Goal: Transaction & Acquisition: Download file/media

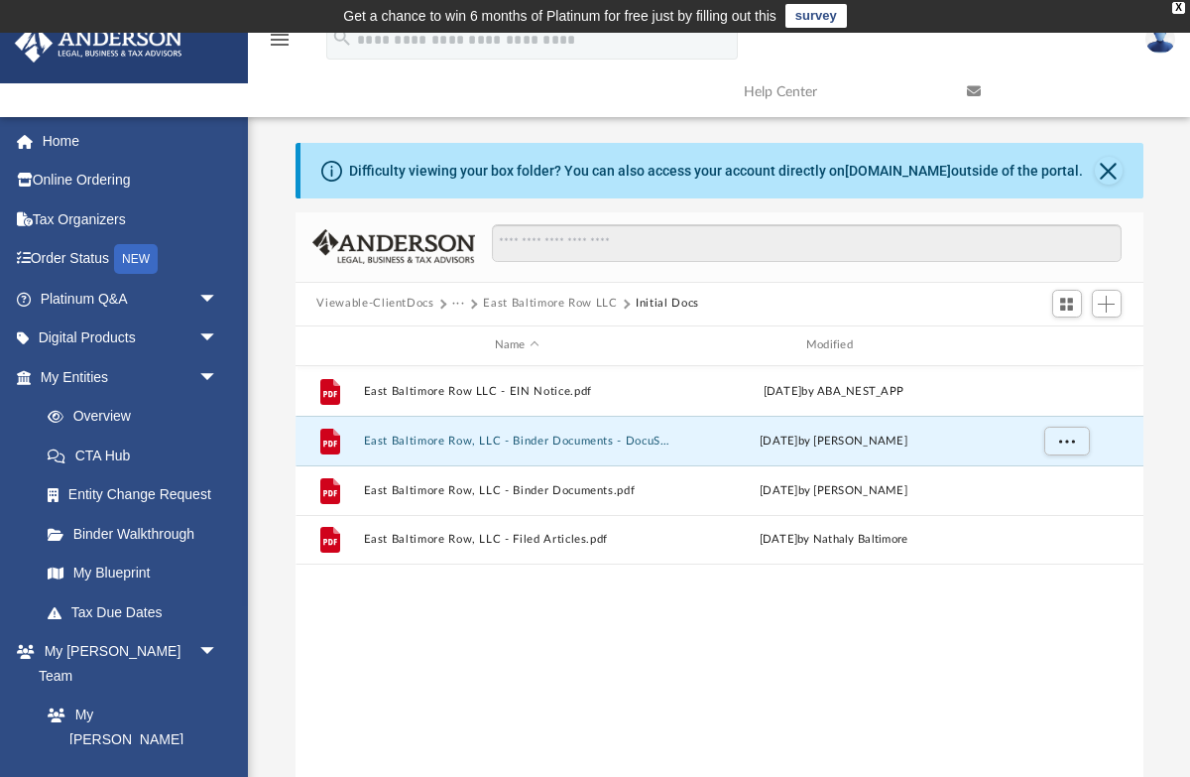
scroll to position [450, 848]
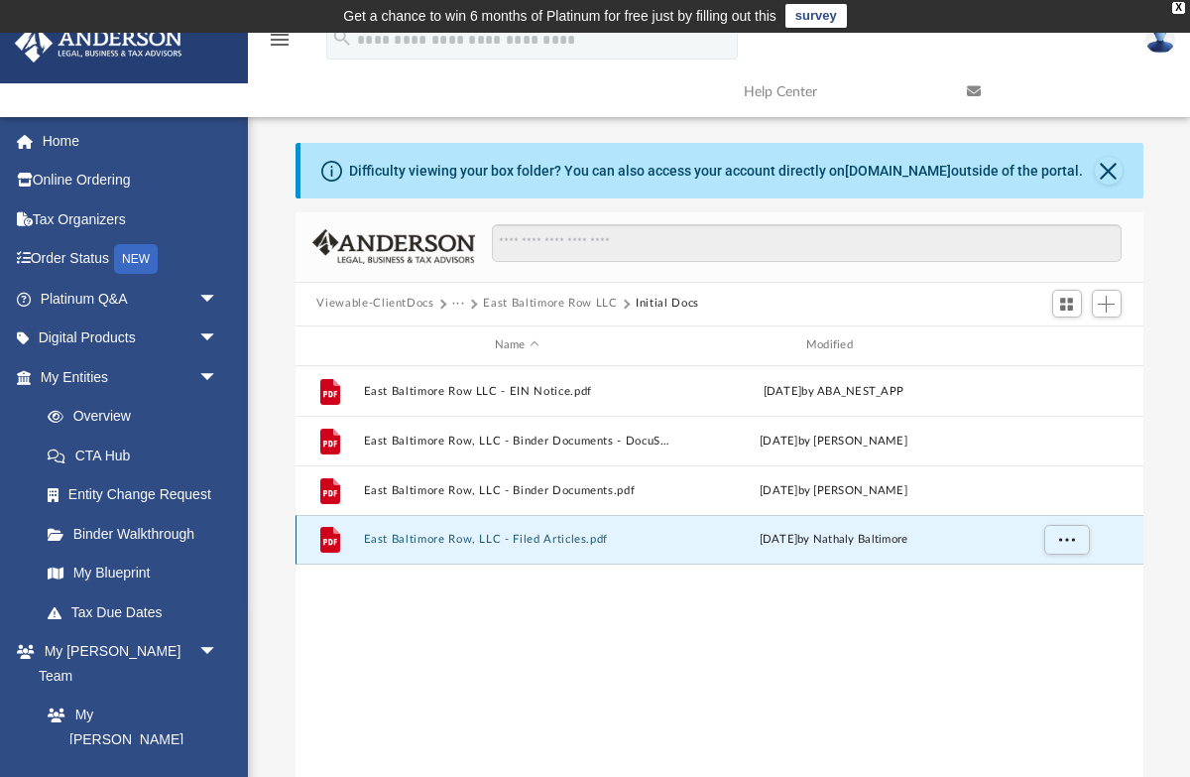
click at [556, 544] on button "East Baltimore Row, LLC - Filed Articles.pdf" at bounding box center [516, 539] width 307 height 13
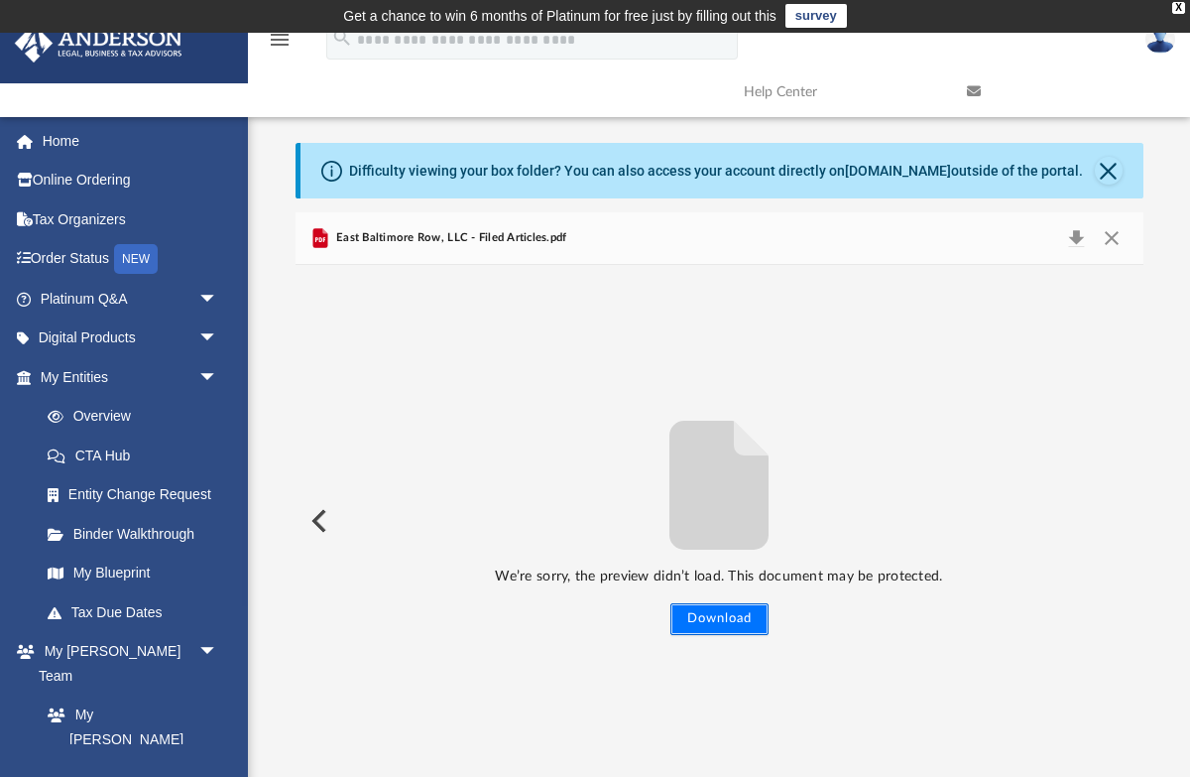
click at [739, 633] on button "Download" at bounding box center [720, 619] width 98 height 32
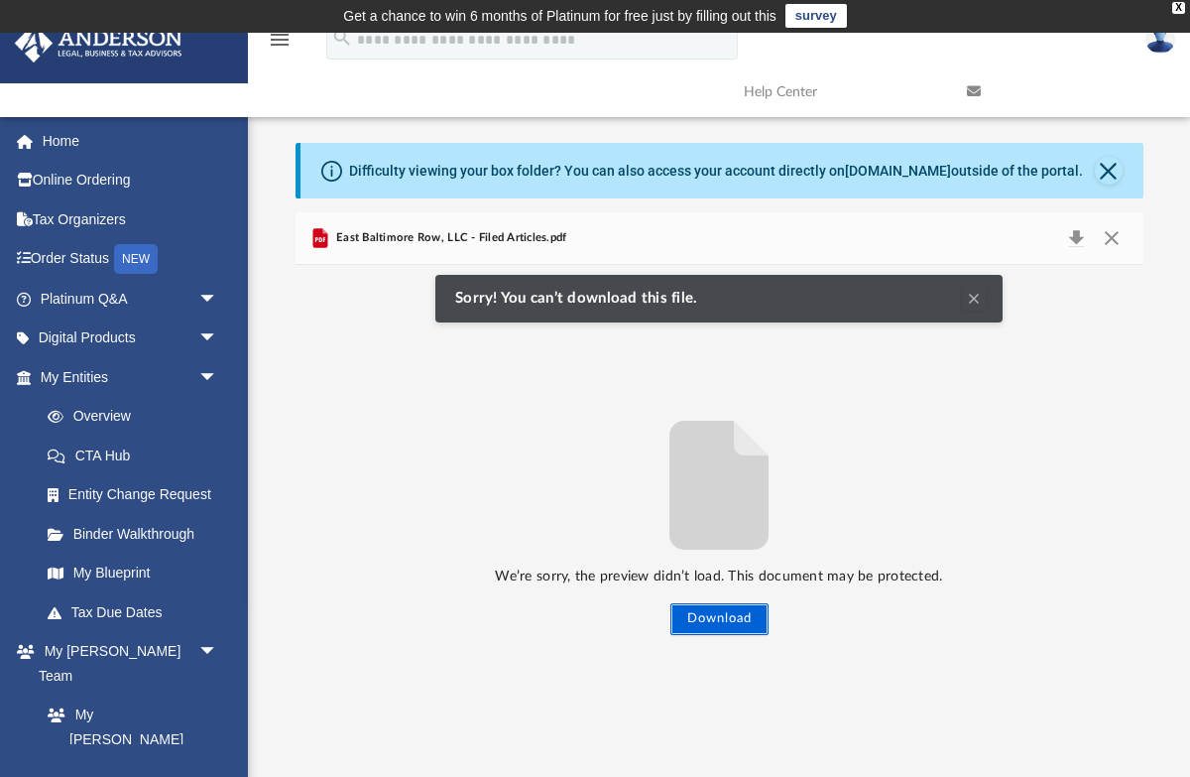
scroll to position [0, 0]
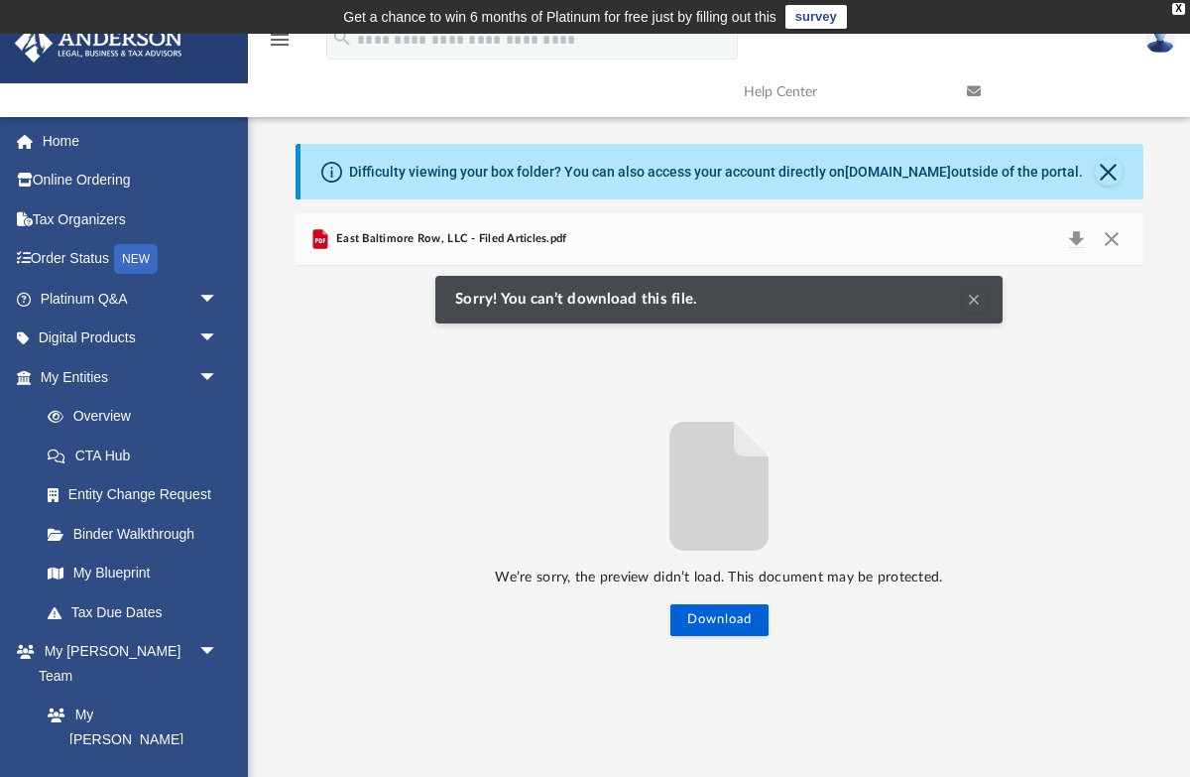
click at [1166, 42] on img at bounding box center [1161, 39] width 30 height 29
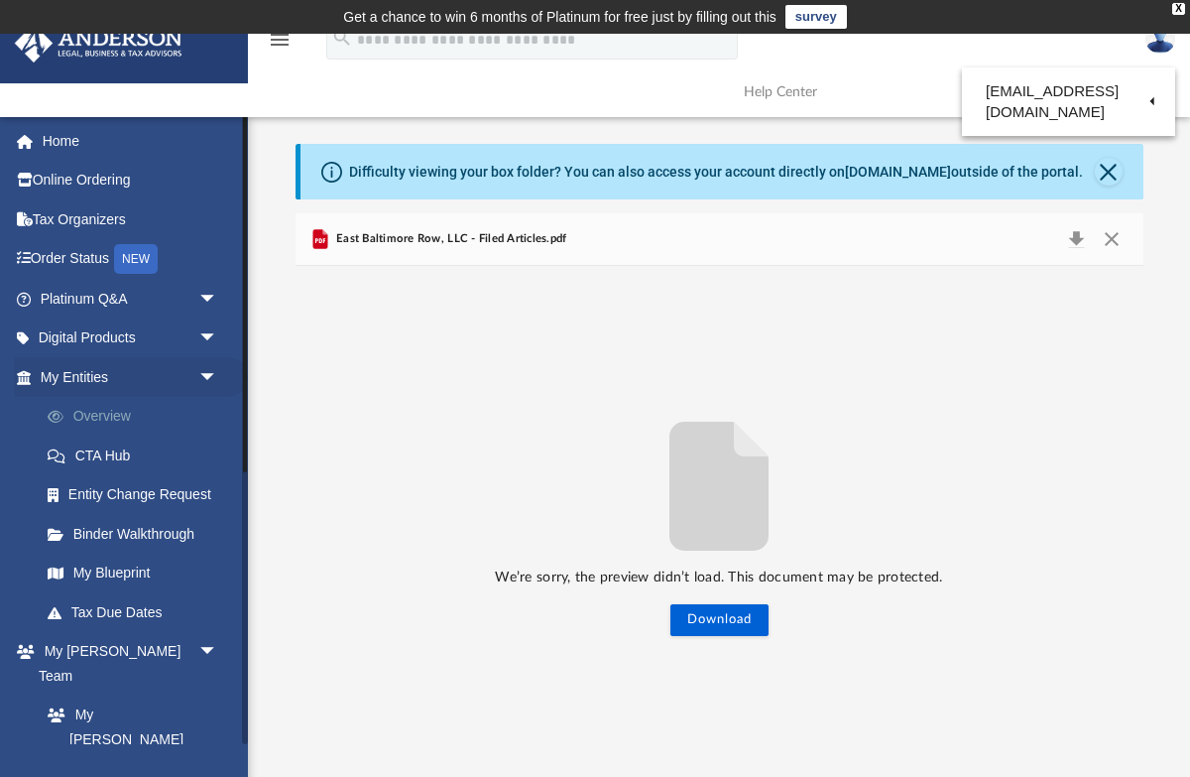
click at [114, 417] on link "Overview" at bounding box center [138, 417] width 220 height 40
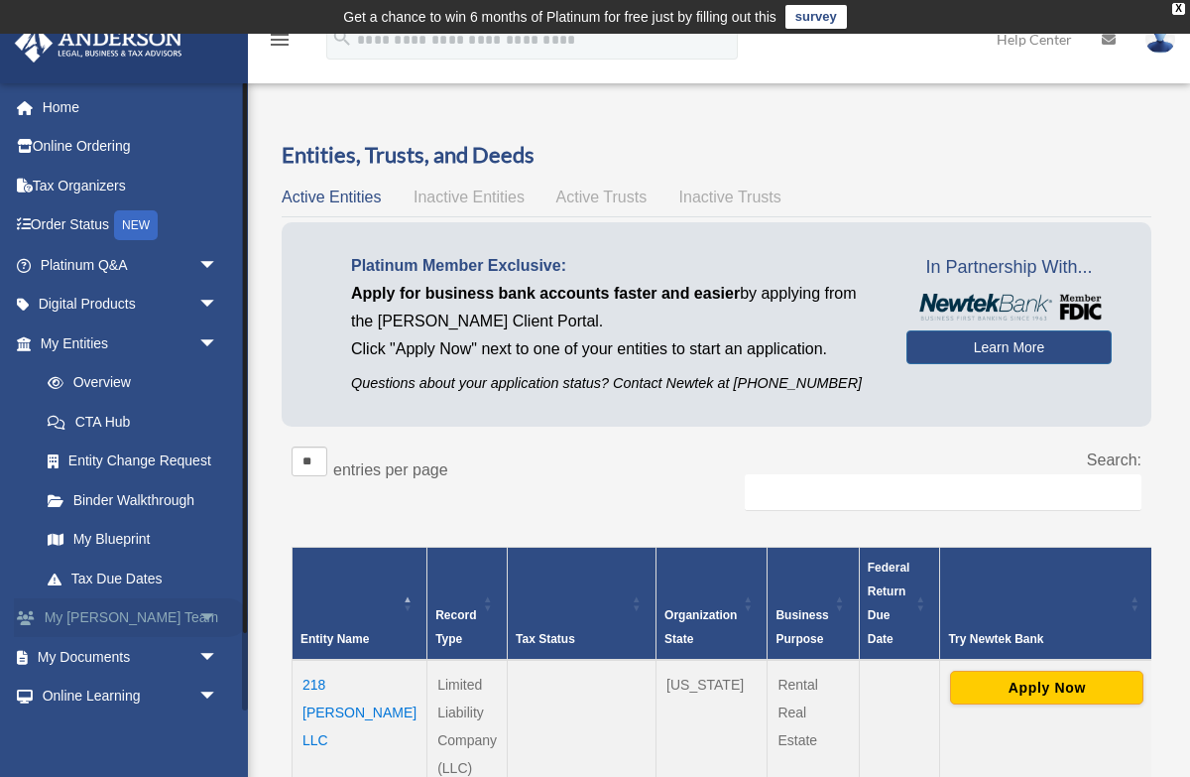
click at [128, 625] on link "My Anderson Team arrow_drop_down" at bounding box center [131, 618] width 234 height 40
click at [148, 651] on link "My Documents arrow_drop_down" at bounding box center [131, 657] width 234 height 40
click at [214, 661] on span "arrow_drop_down" at bounding box center [218, 657] width 40 height 41
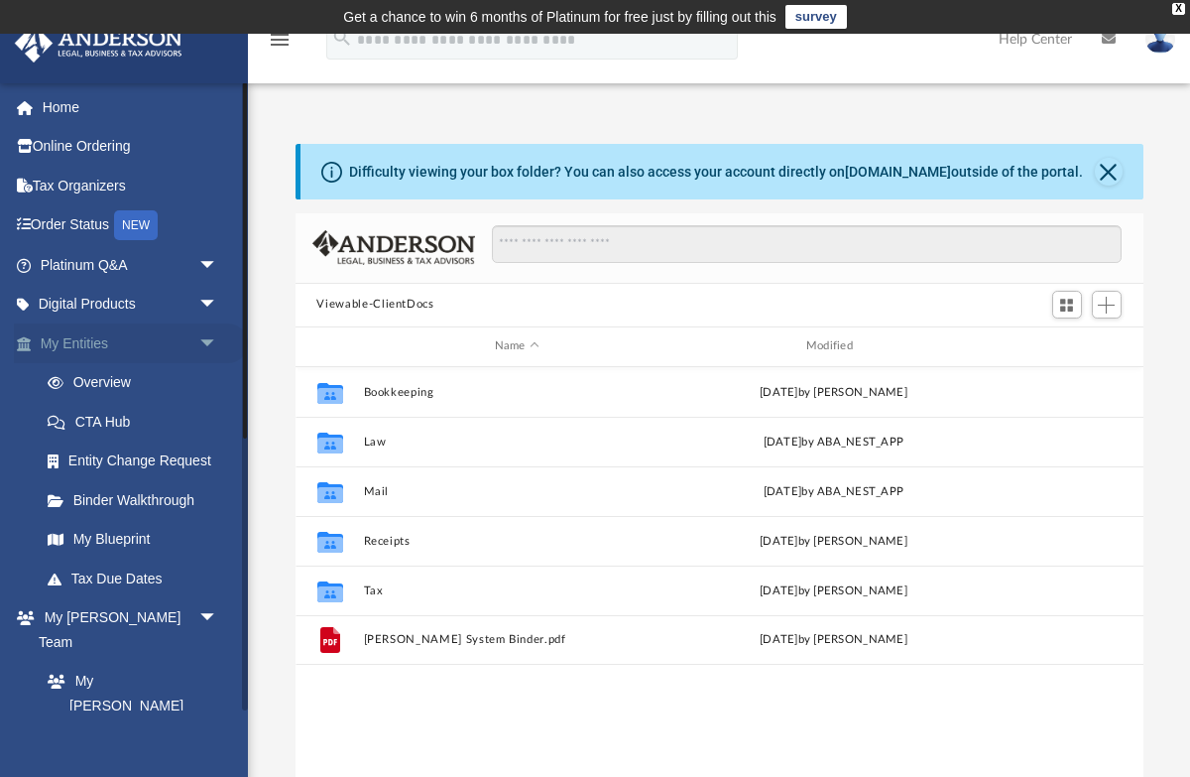
scroll to position [450, 848]
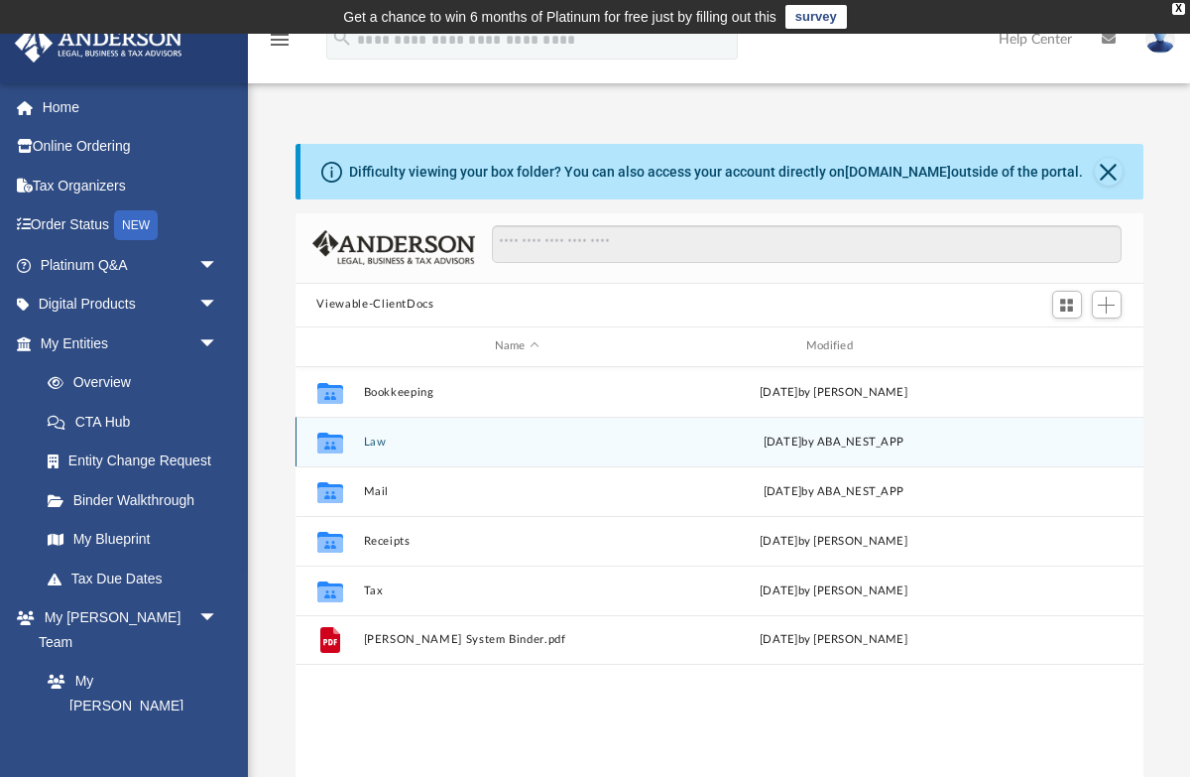
click at [399, 430] on div "Collaborated Folder Law [DATE] by ABA_NEST_APP" at bounding box center [720, 442] width 848 height 50
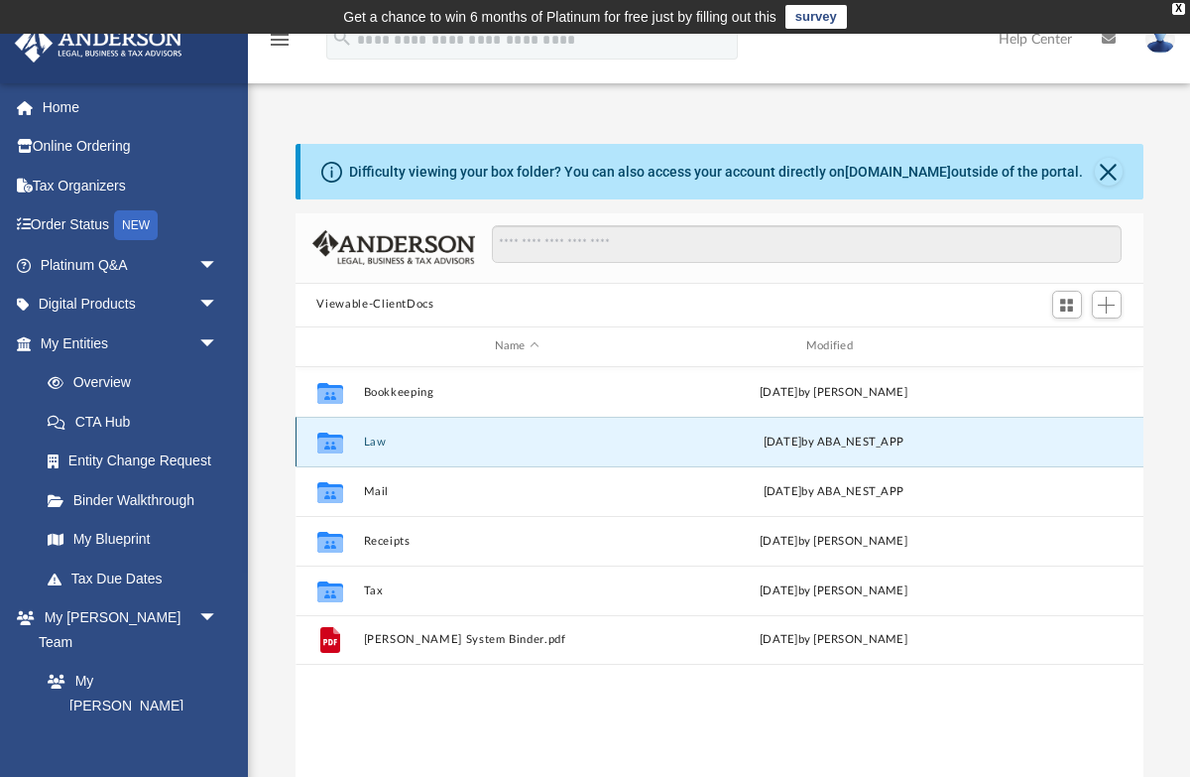
click at [392, 441] on button "Law" at bounding box center [516, 440] width 307 height 13
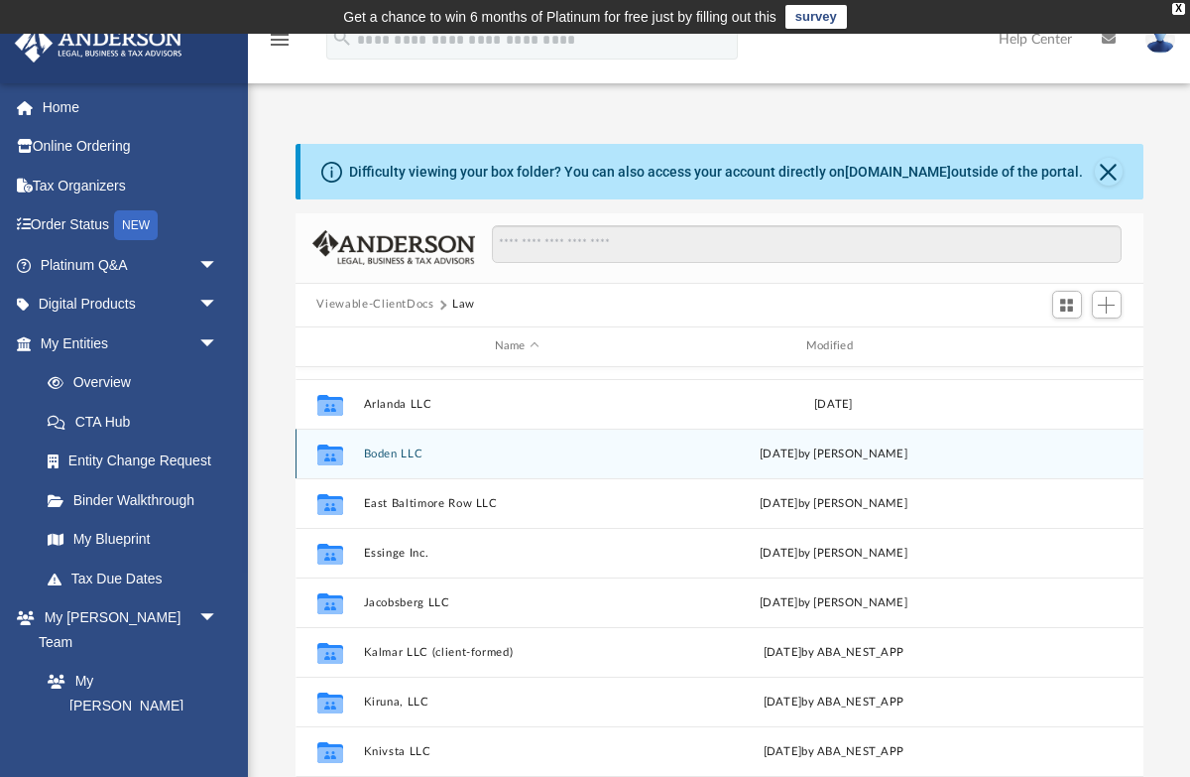
scroll to position [138, 0]
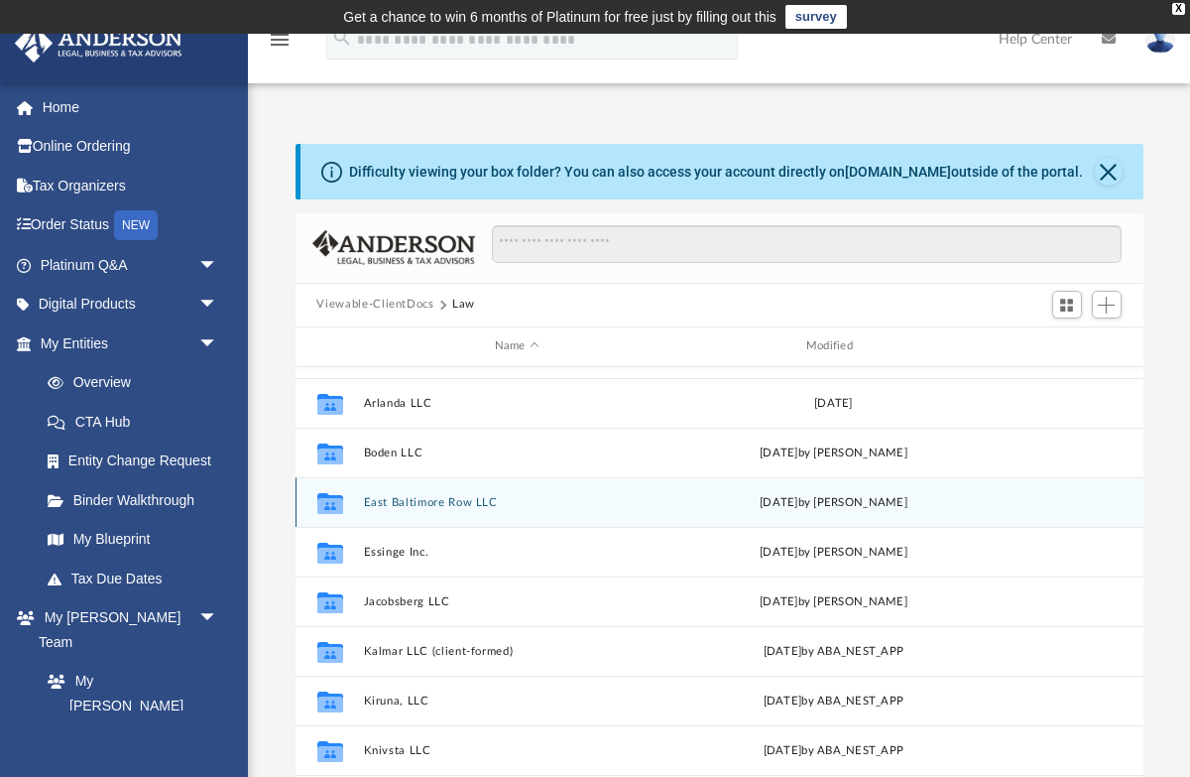
click at [461, 492] on div "Collaborated Folder East Baltimore Row LLC [DATE] by [PERSON_NAME]" at bounding box center [720, 502] width 848 height 50
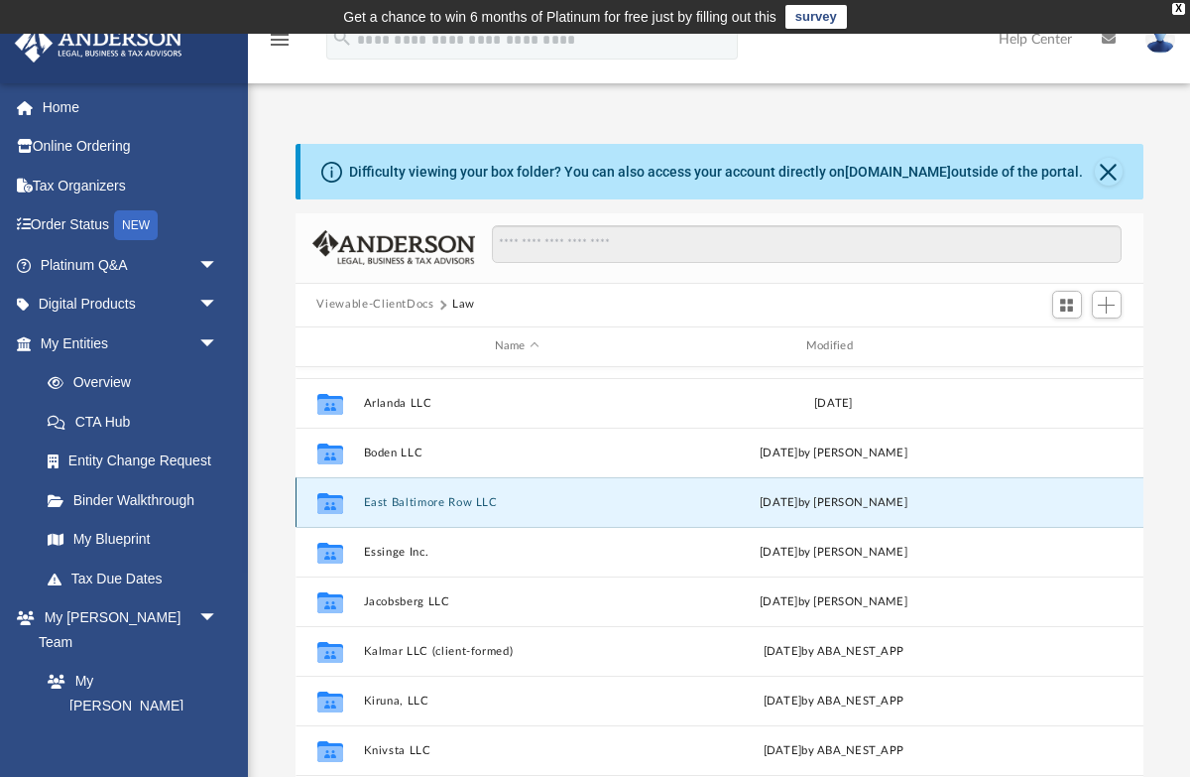
click at [461, 492] on div "Collaborated Folder East Baltimore Row LLC [DATE] by [PERSON_NAME]" at bounding box center [720, 502] width 848 height 50
click at [459, 500] on button "East Baltimore Row LLC" at bounding box center [516, 501] width 307 height 13
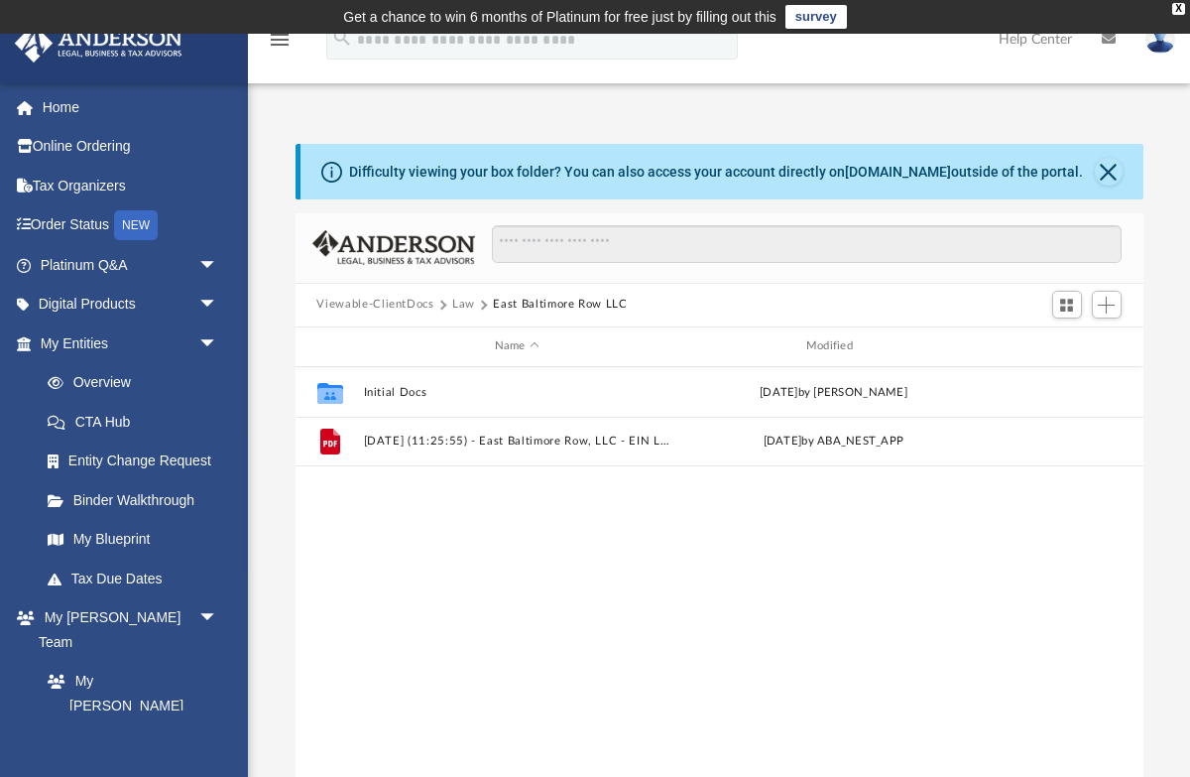
scroll to position [0, 0]
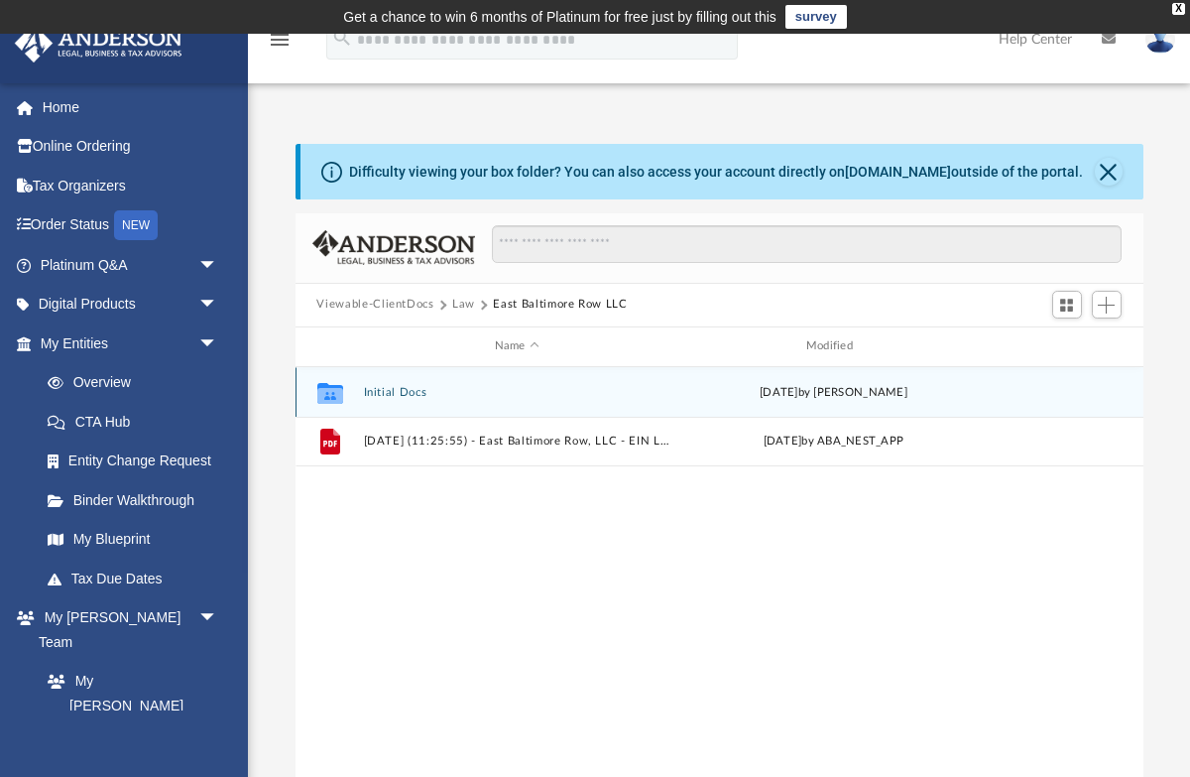
click at [399, 393] on button "Initial Docs" at bounding box center [516, 391] width 307 height 13
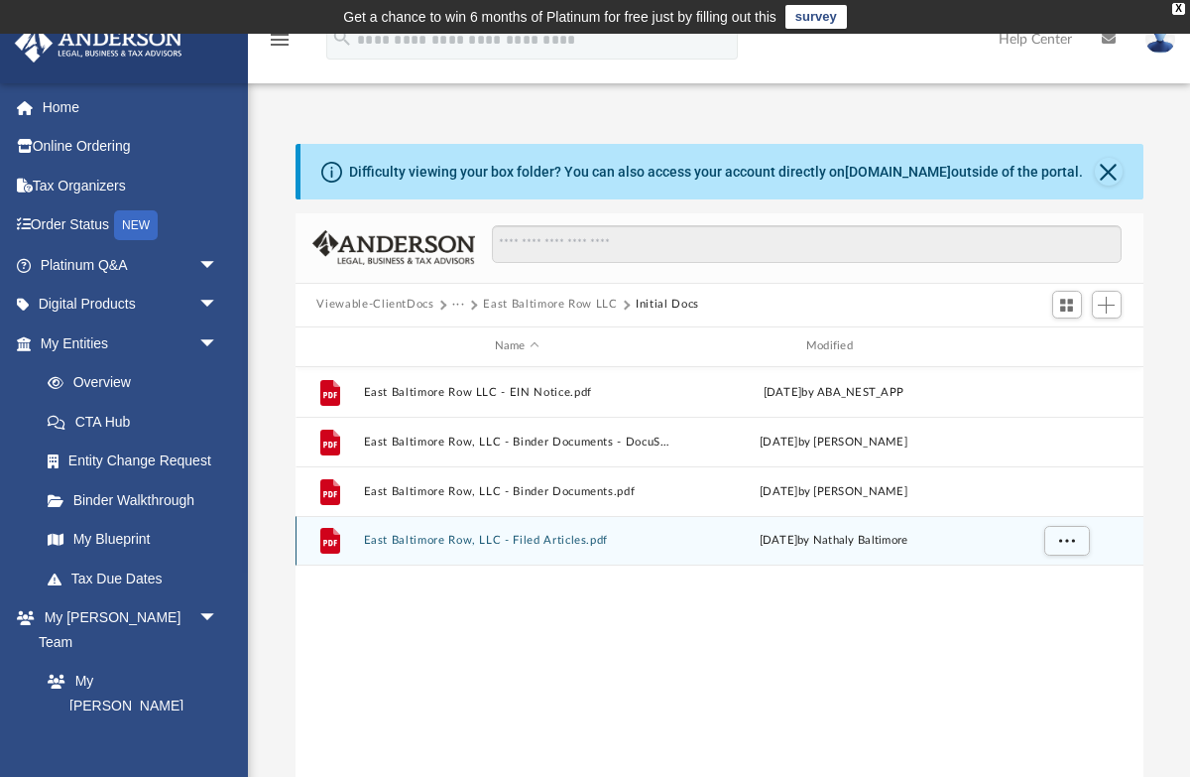
click at [496, 540] on button "East Baltimore Row, LLC - Filed Articles.pdf" at bounding box center [516, 540] width 307 height 13
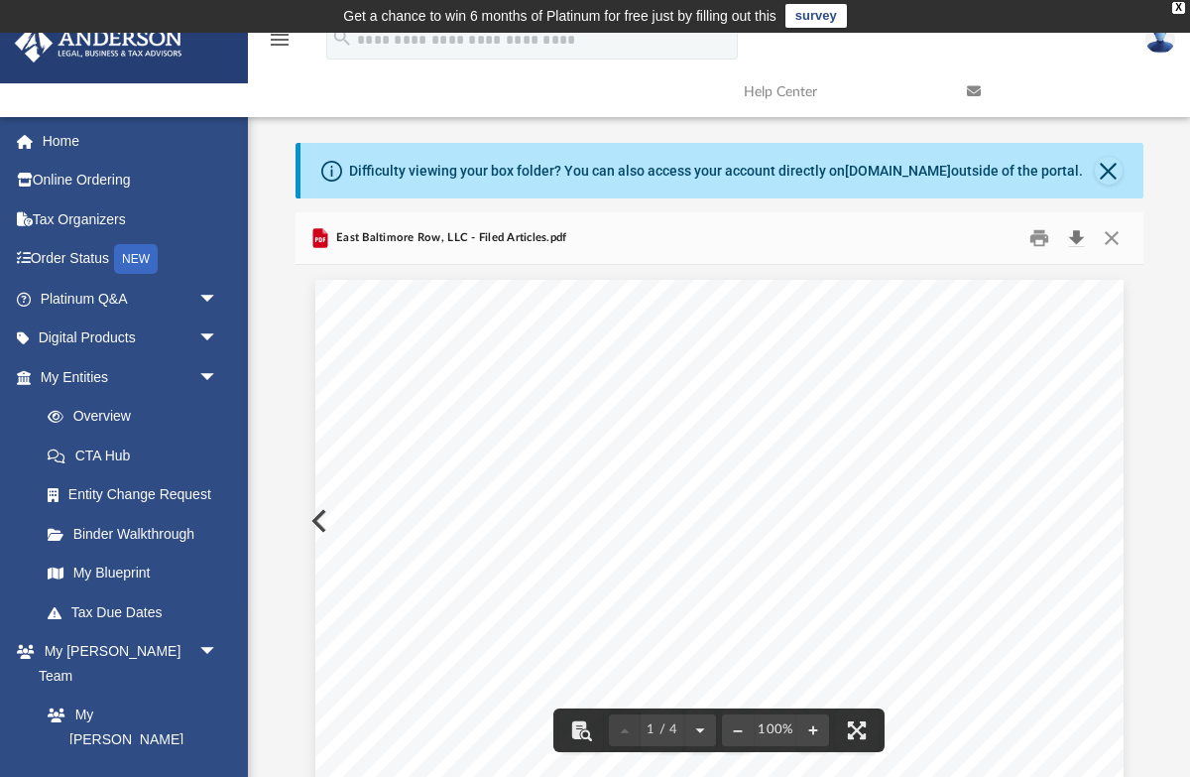
click at [1078, 228] on button "Download" at bounding box center [1077, 237] width 36 height 31
